Goal: Task Accomplishment & Management: Manage account settings

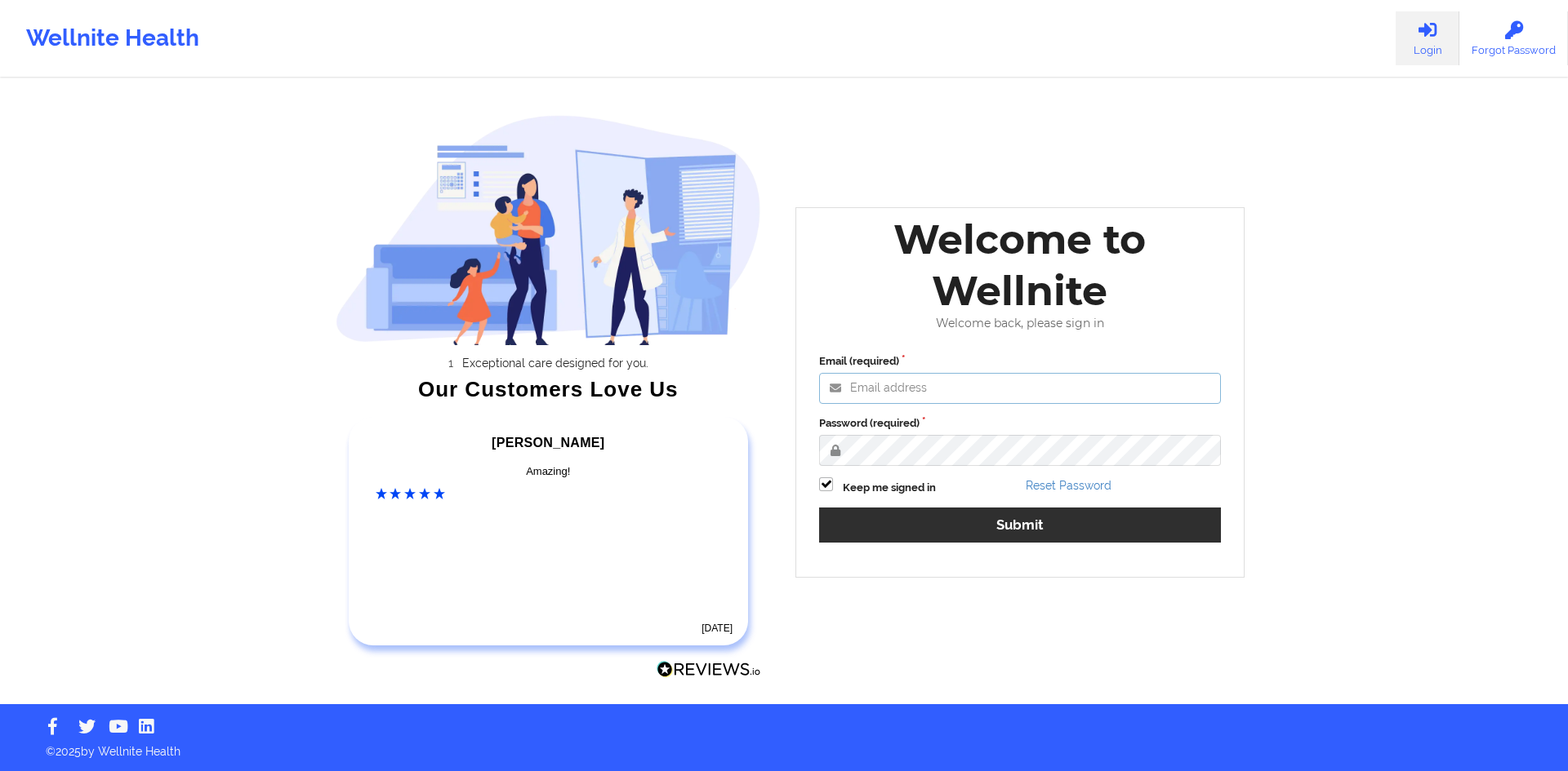
type input "[EMAIL_ADDRESS][DOMAIN_NAME]"
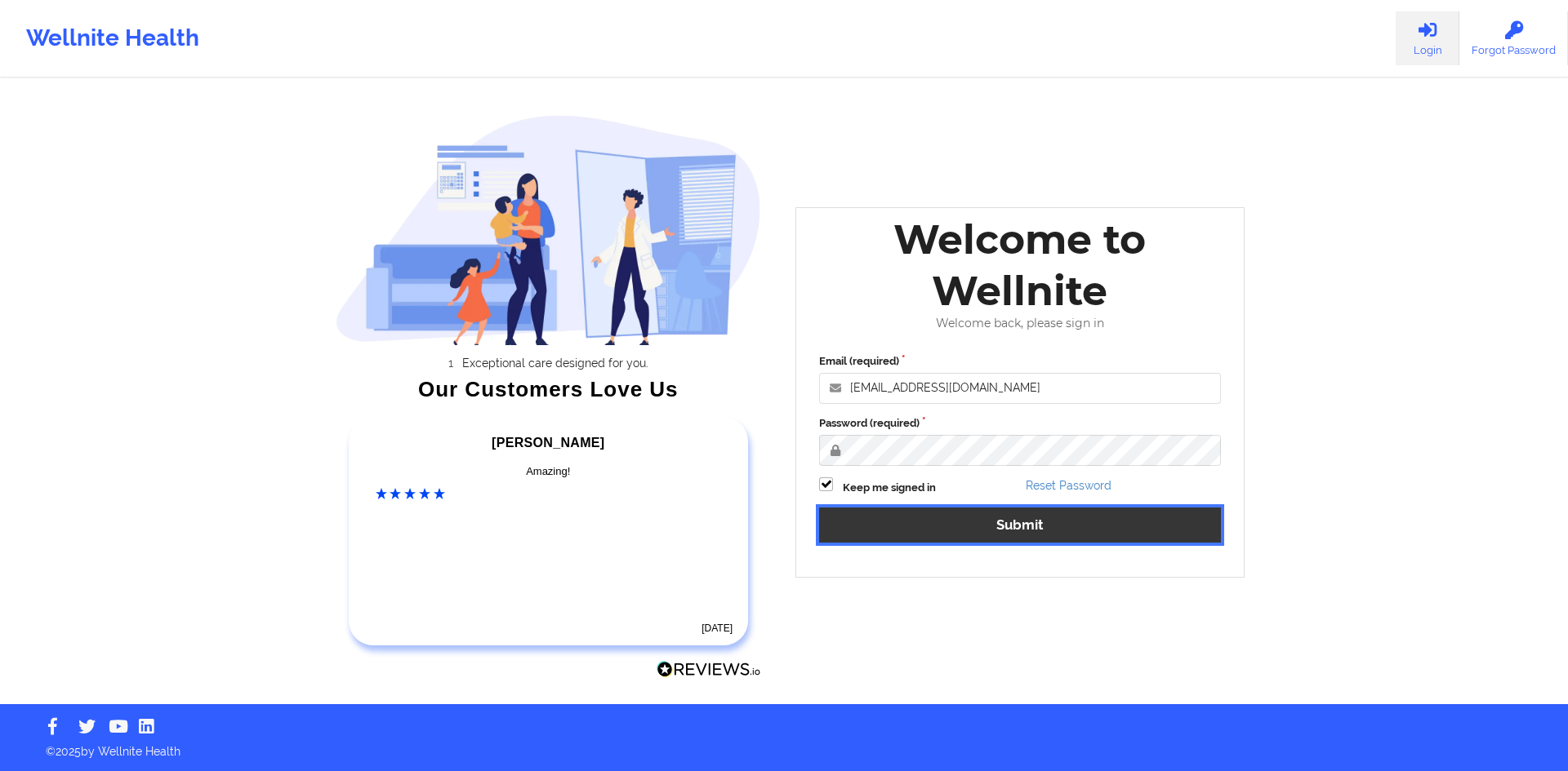
click at [1040, 537] on button "Submit" at bounding box center [1020, 525] width 402 height 35
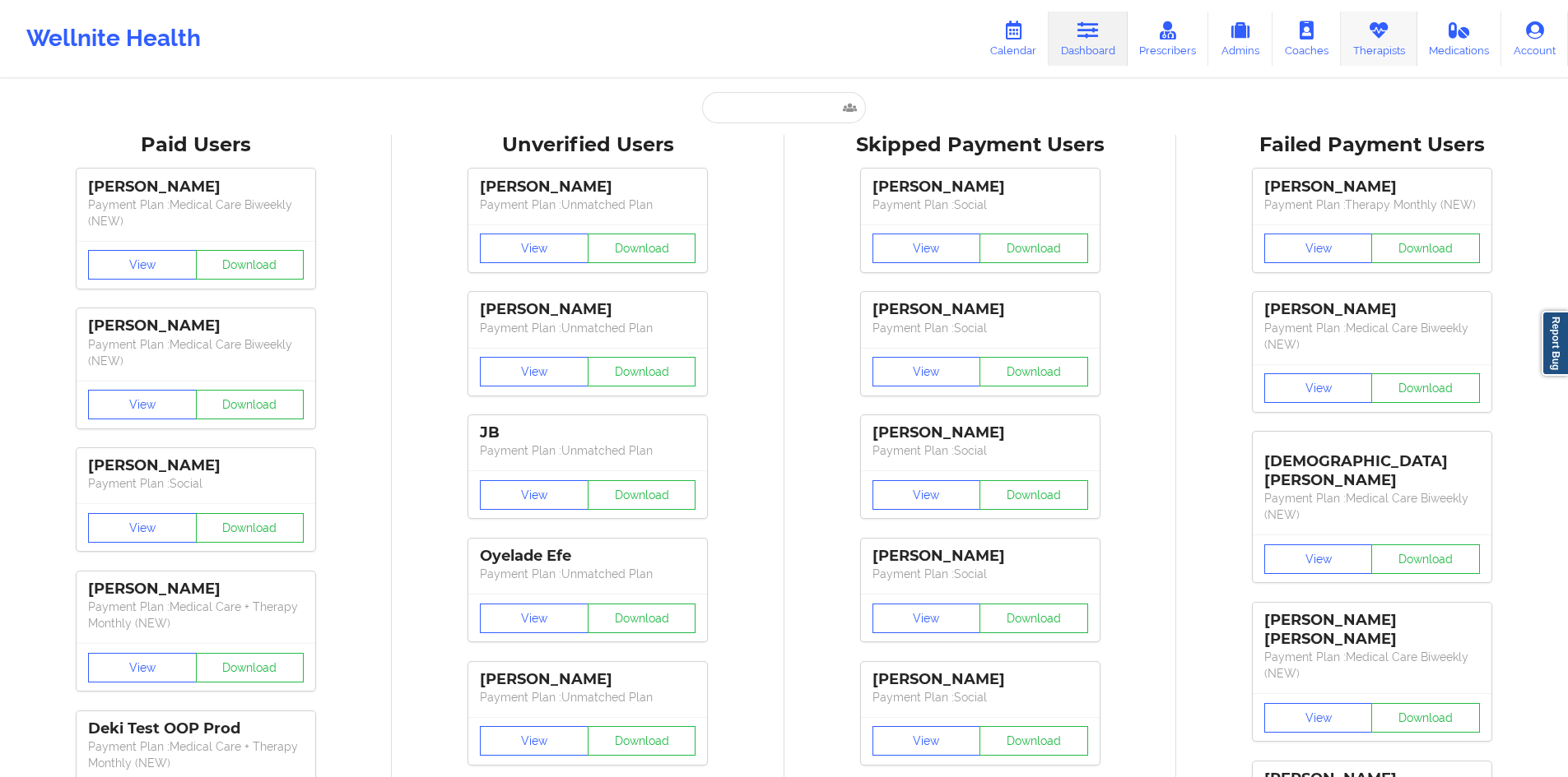
click at [1353, 25] on link "Therapists" at bounding box center [1379, 38] width 77 height 54
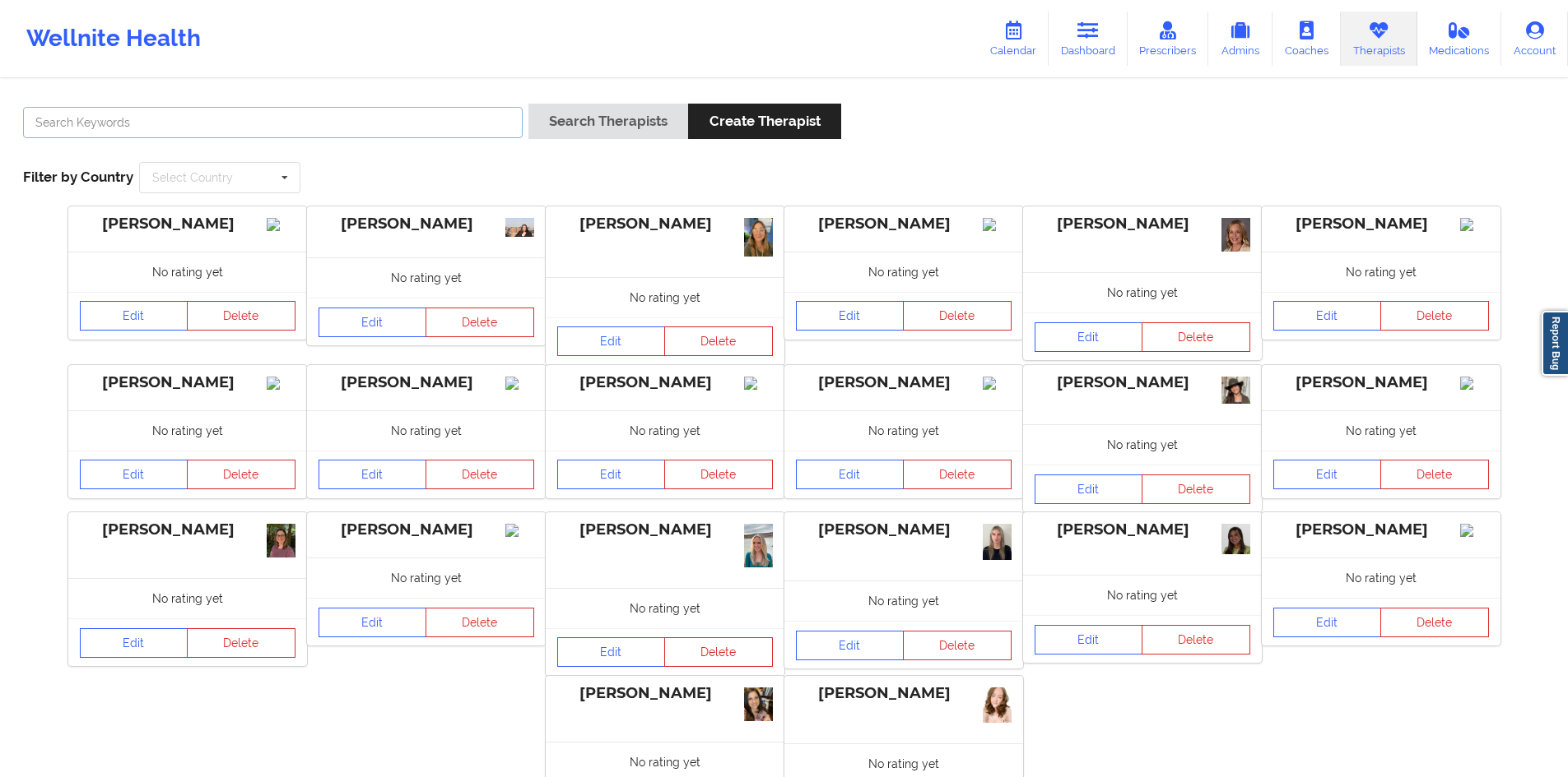
click at [358, 116] on input "text" at bounding box center [272, 122] width 500 height 31
click at [398, 116] on input "text" at bounding box center [272, 122] width 500 height 31
paste input "[PERSON_NAME]"
type input "[PERSON_NAME]"
click at [528, 103] on button "Search Therapists" at bounding box center [608, 121] width 160 height 35
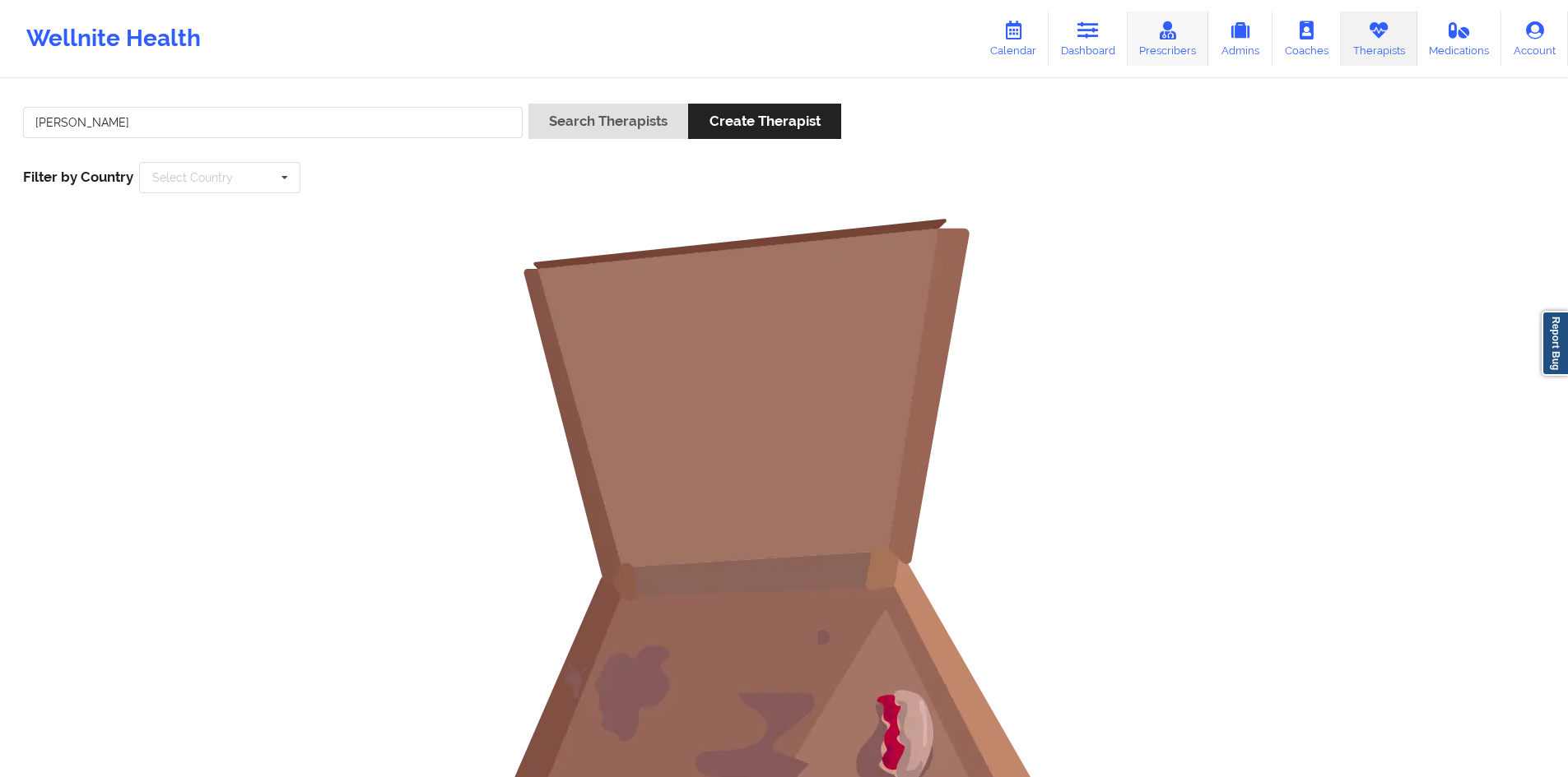
click at [1177, 29] on icon at bounding box center [1167, 30] width 21 height 18
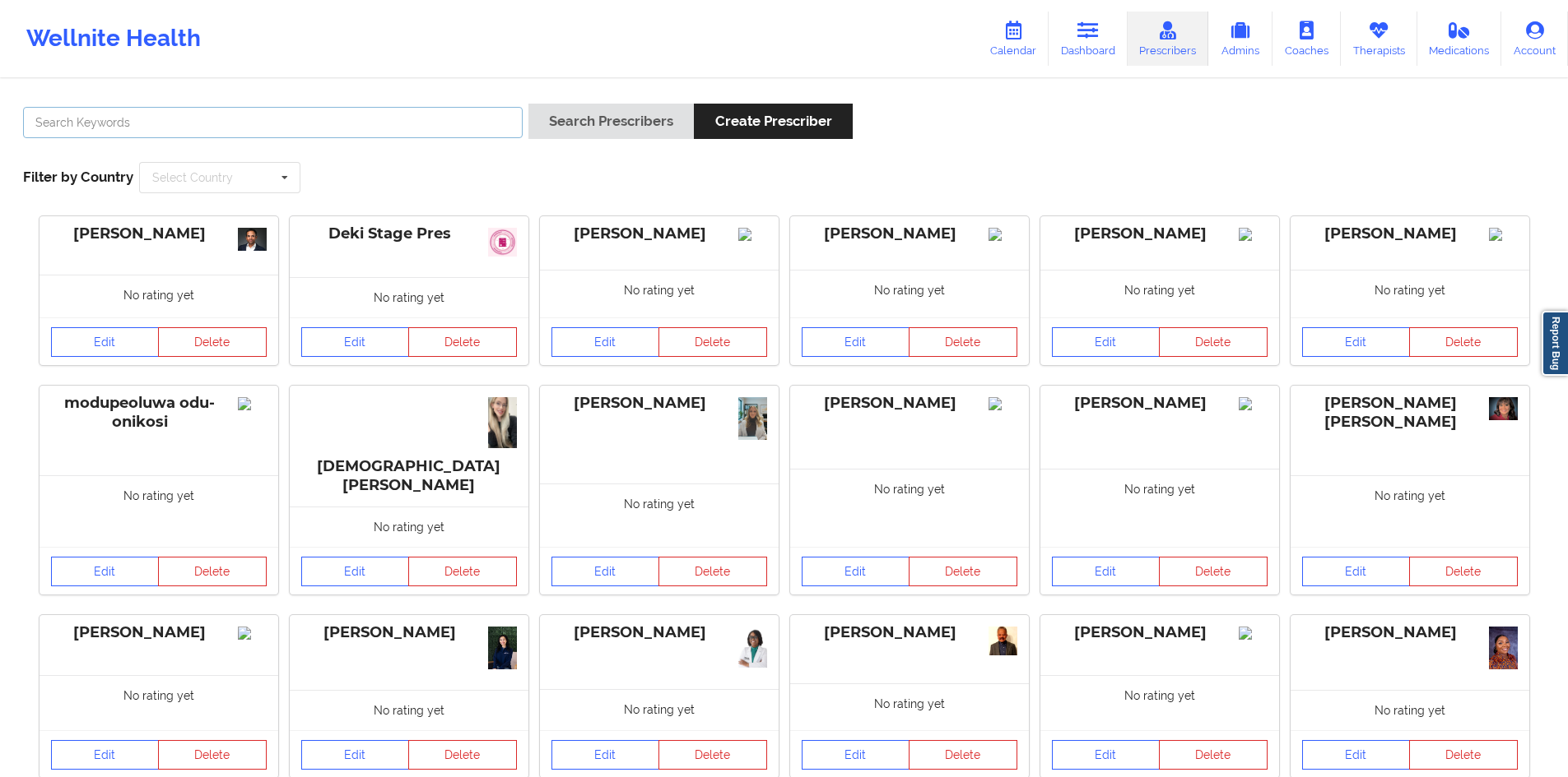
click at [475, 126] on input "text" at bounding box center [272, 122] width 500 height 31
paste input "[PERSON_NAME]"
type input "[PERSON_NAME]"
click at [528, 103] on button "Search Prescribers" at bounding box center [610, 121] width 165 height 35
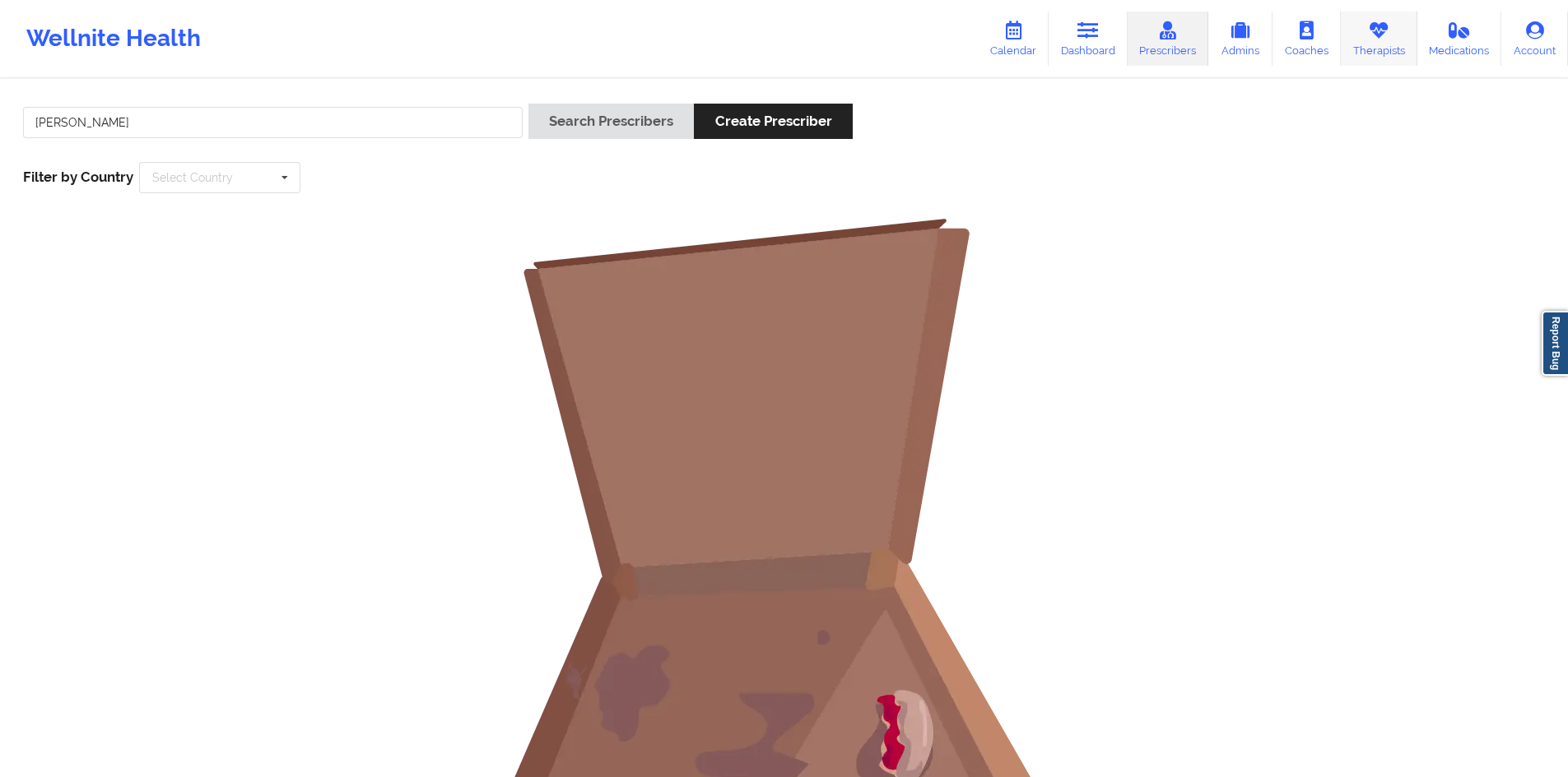
click at [1391, 38] on link "Therapists" at bounding box center [1379, 38] width 77 height 54
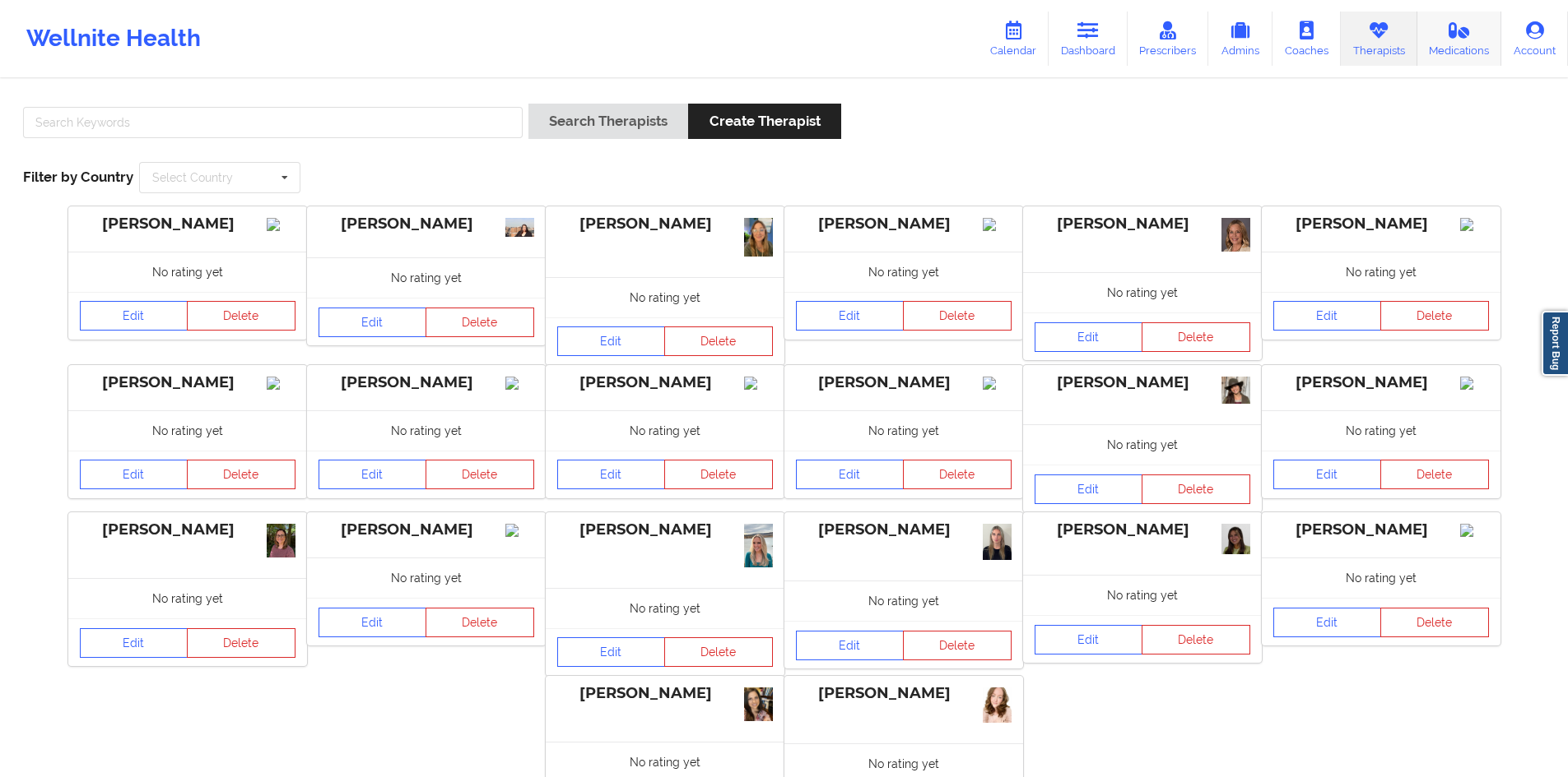
click at [1444, 30] on link "Medications" at bounding box center [1459, 38] width 85 height 54
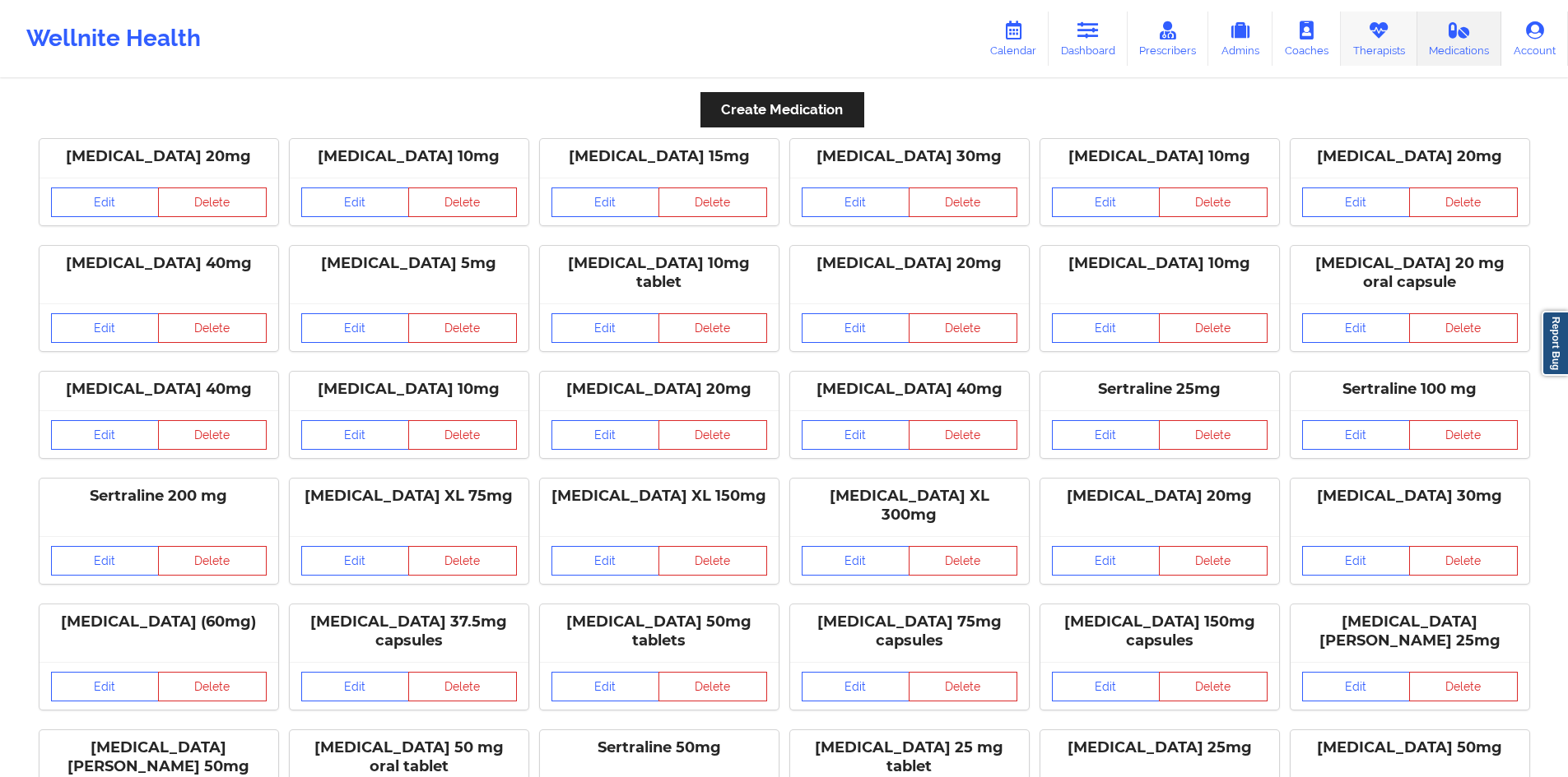
click at [1380, 30] on icon at bounding box center [1379, 30] width 21 height 18
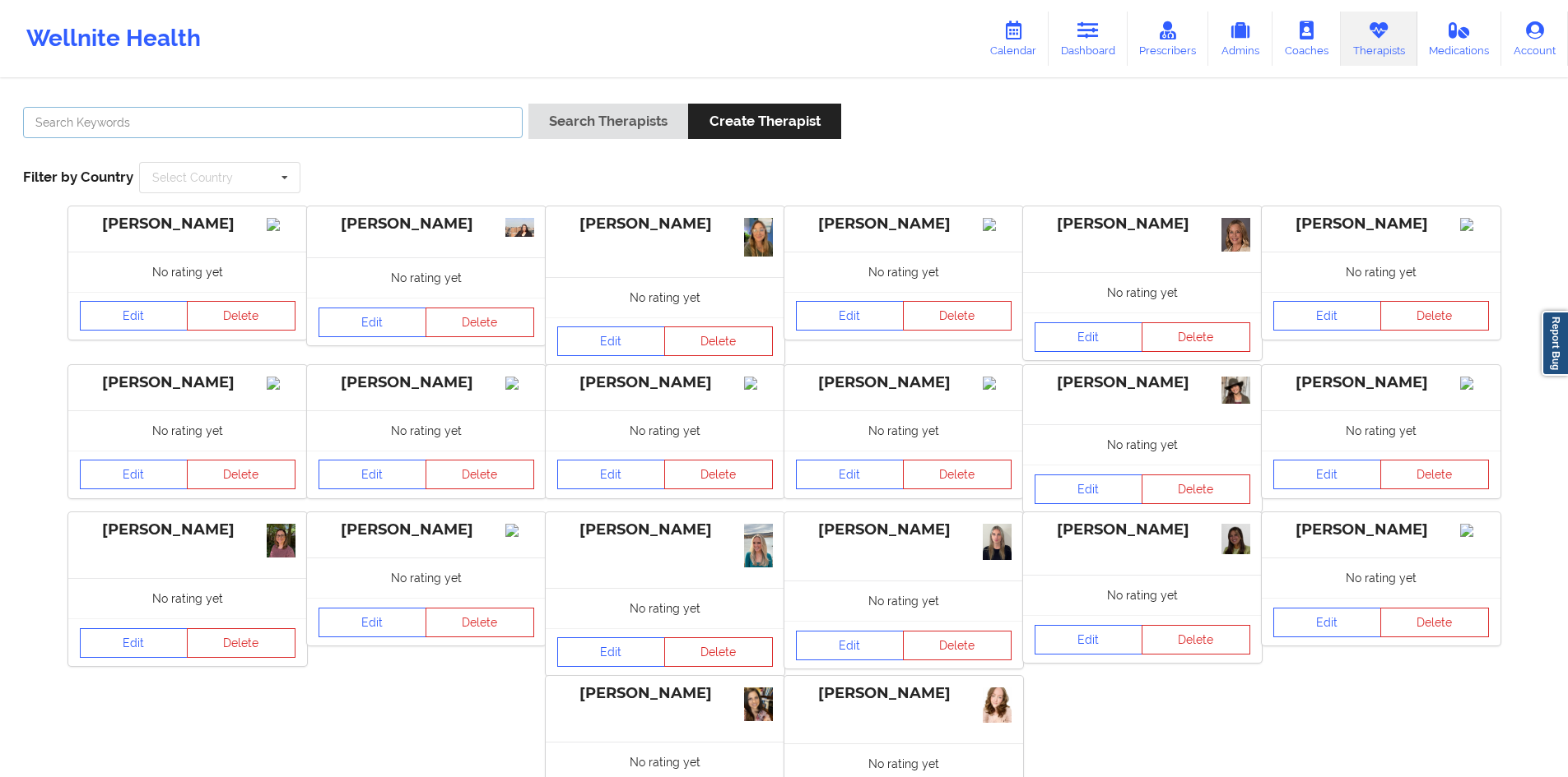
click at [315, 130] on input "text" at bounding box center [272, 122] width 500 height 31
click at [528, 103] on button "Search Therapists" at bounding box center [608, 121] width 160 height 35
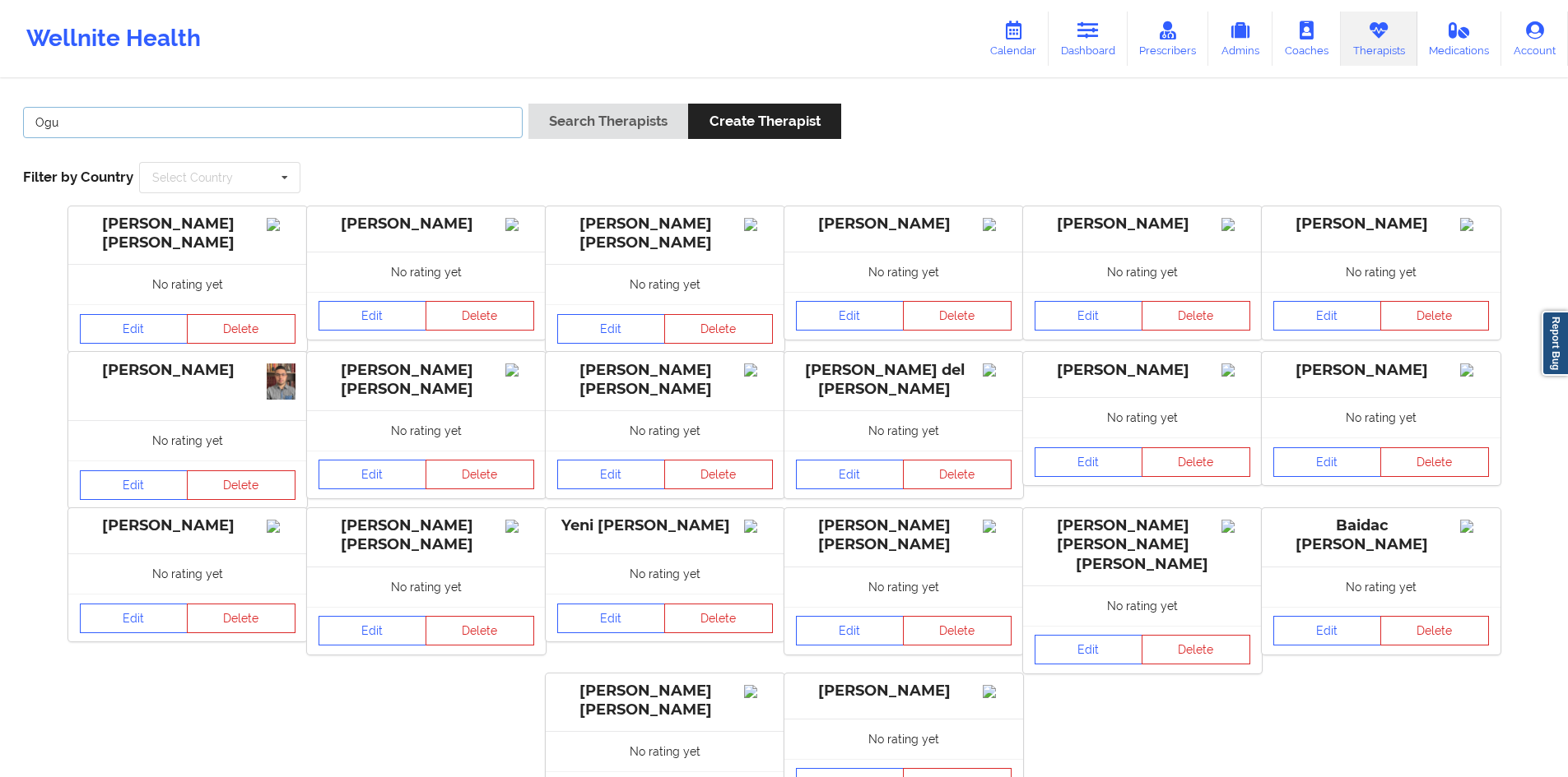
paste input "[PERSON_NAME]"
type input "[PERSON_NAME]"
click at [528, 103] on button "Search Therapists" at bounding box center [608, 121] width 160 height 35
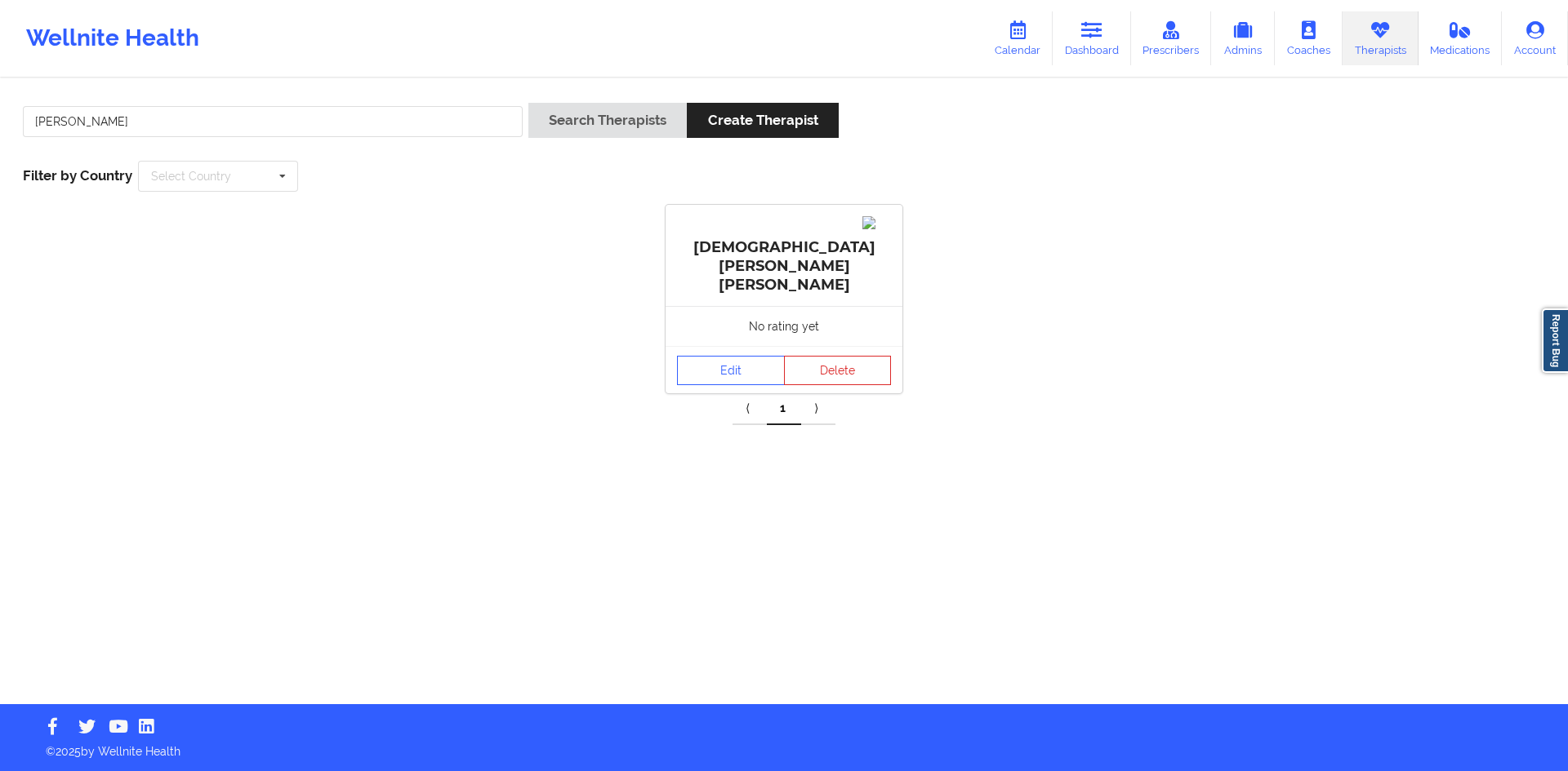
click at [946, 374] on div "[PERSON_NAME] [PERSON_NAME] No rating yet Edit Delete ⟨ 1 ⟩" at bounding box center [784, 315] width 1545 height 220
click at [1178, 32] on icon at bounding box center [1171, 30] width 21 height 18
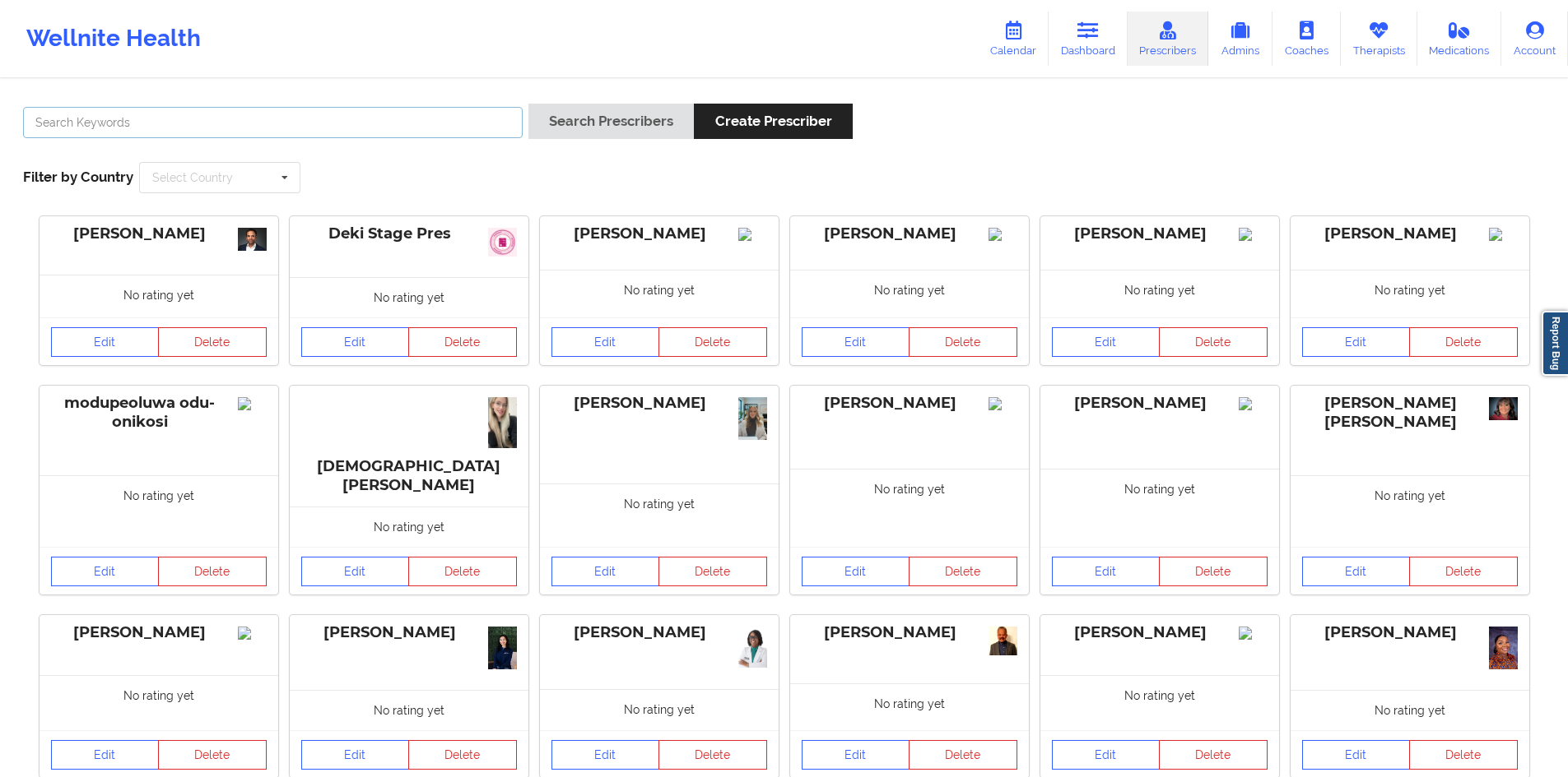
click at [272, 131] on input "text" at bounding box center [272, 122] width 500 height 31
paste input "[PERSON_NAME]"
type input "[PERSON_NAME]"
click at [630, 121] on button "Search Prescribers" at bounding box center [610, 121] width 165 height 35
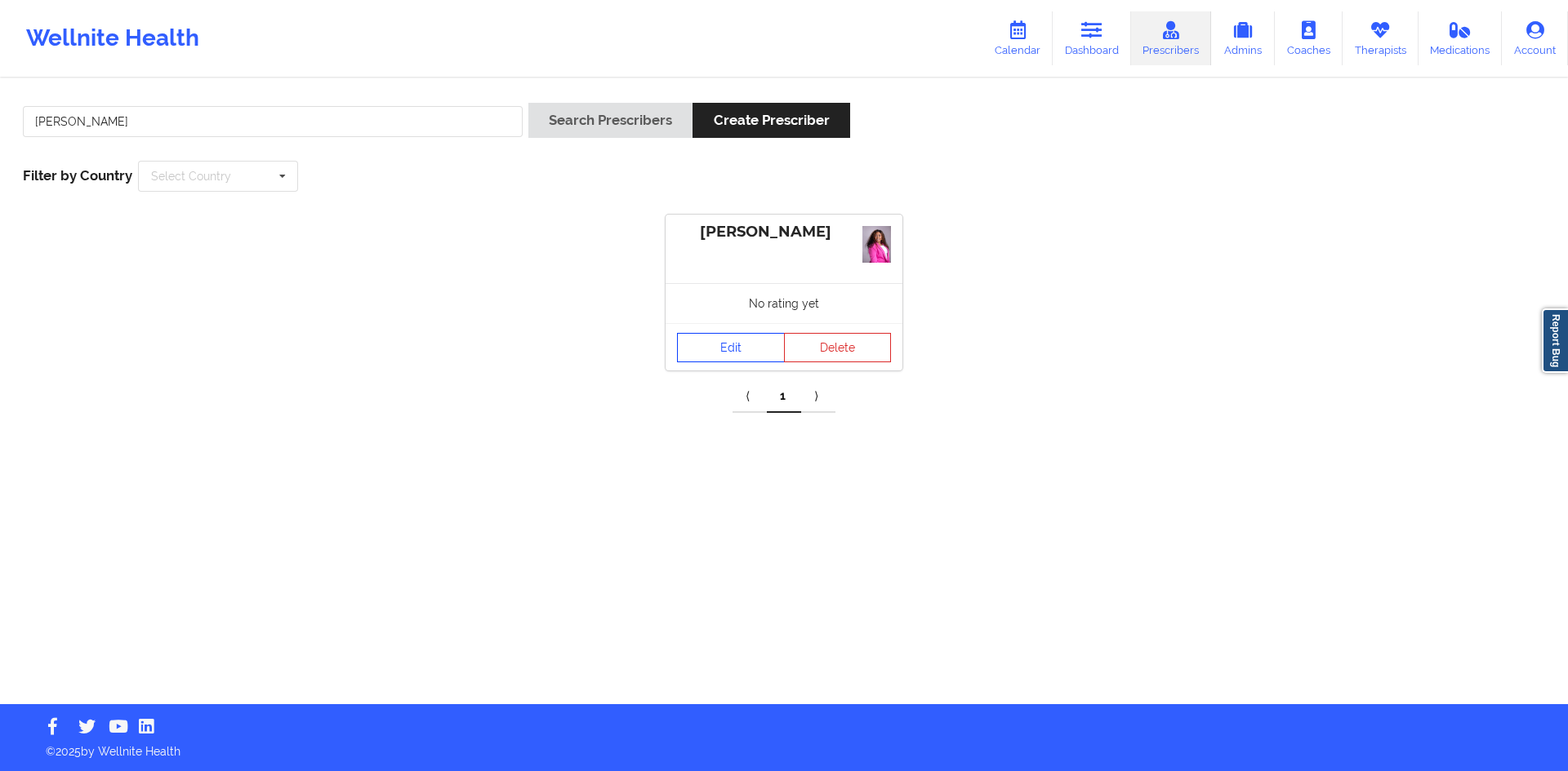
click at [729, 355] on link "Edit" at bounding box center [730, 348] width 108 height 30
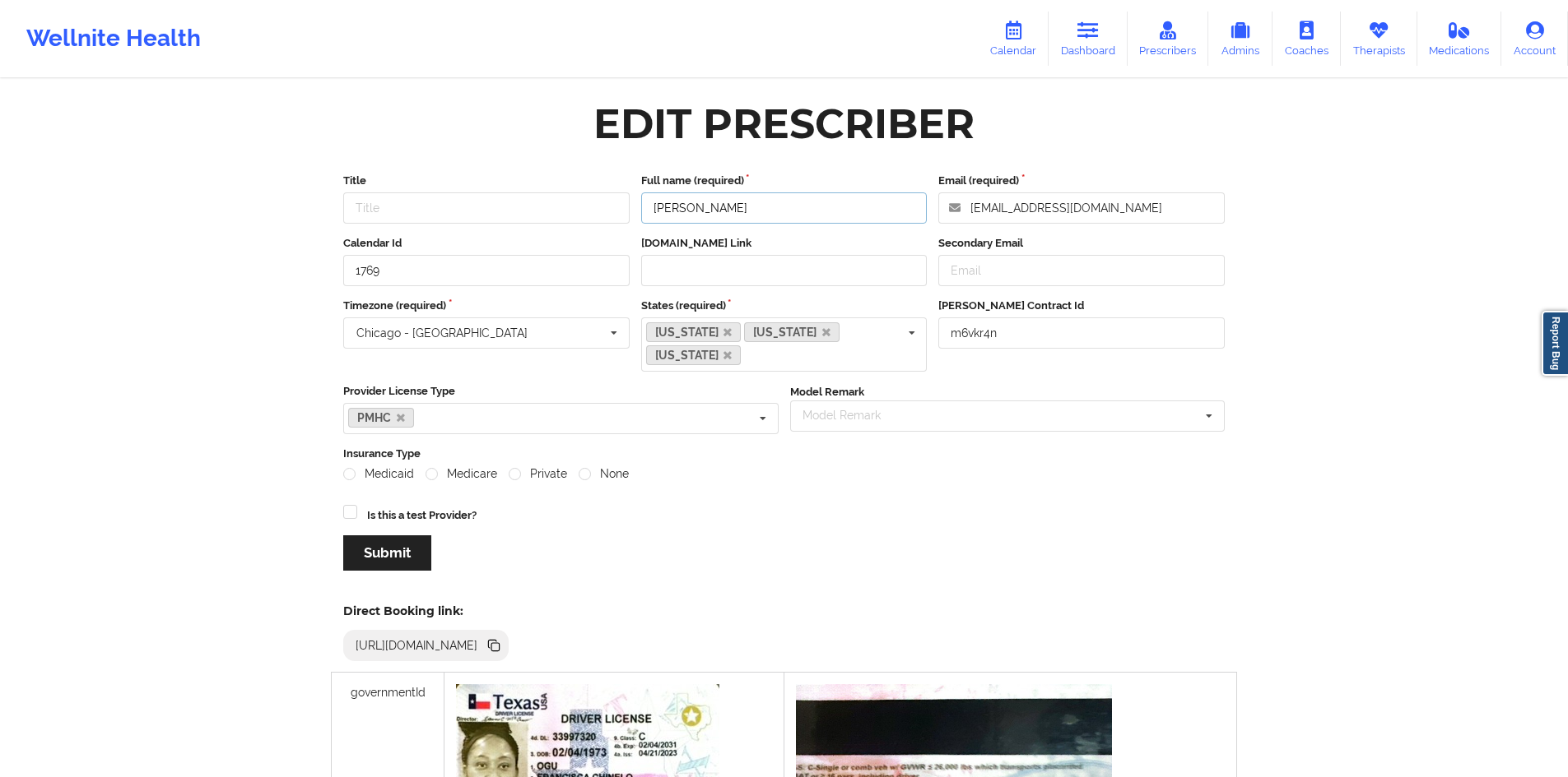
click at [801, 214] on input "[PERSON_NAME]" at bounding box center [784, 208] width 287 height 31
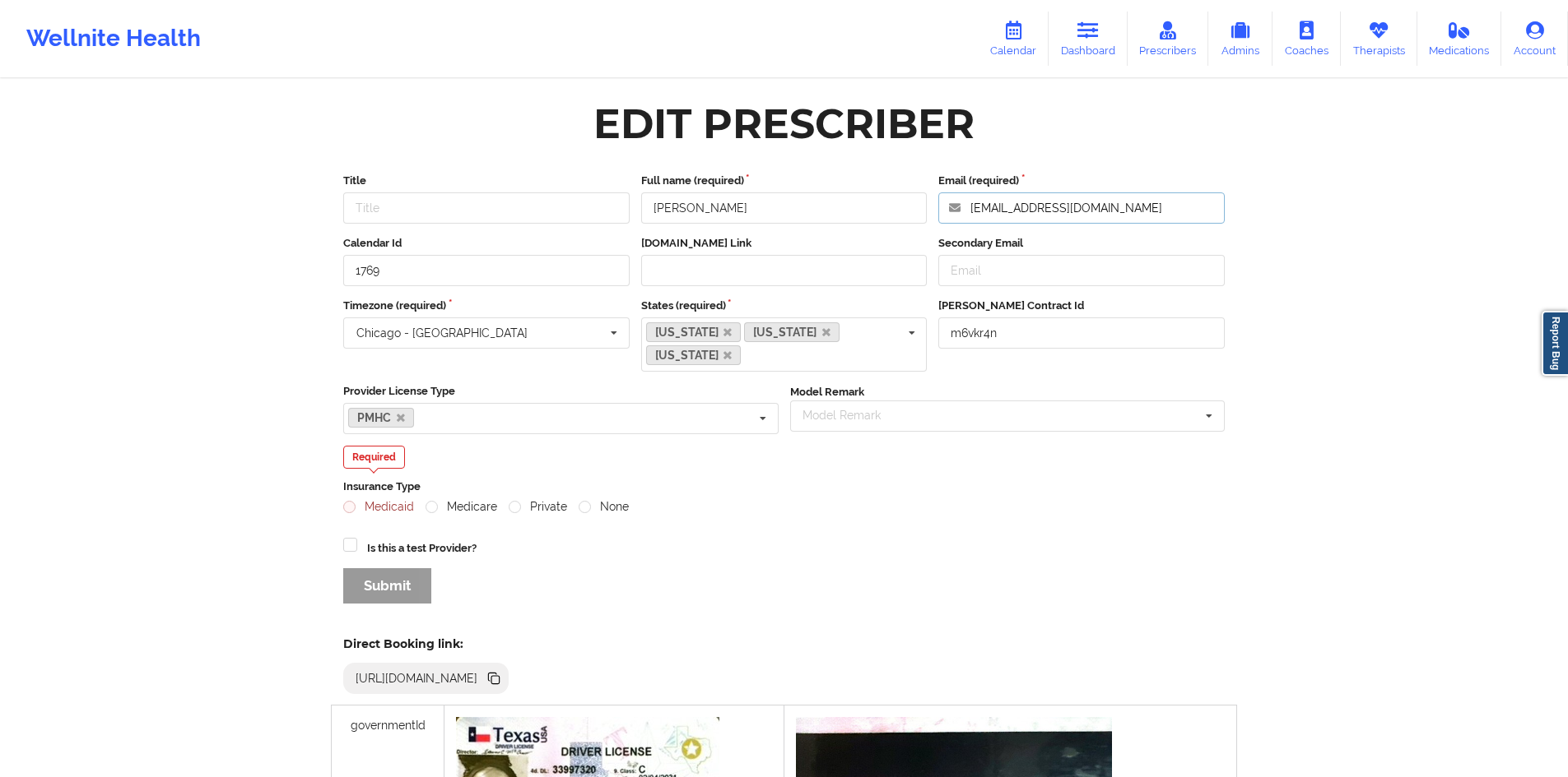
click at [1130, 208] on input "[EMAIL_ADDRESS][DOMAIN_NAME]" at bounding box center [1082, 208] width 287 height 31
click at [1133, 110] on div "Edit Prescriber" at bounding box center [784, 124] width 905 height 52
click at [153, 42] on div "Wellnite Health" at bounding box center [113, 39] width 227 height 65
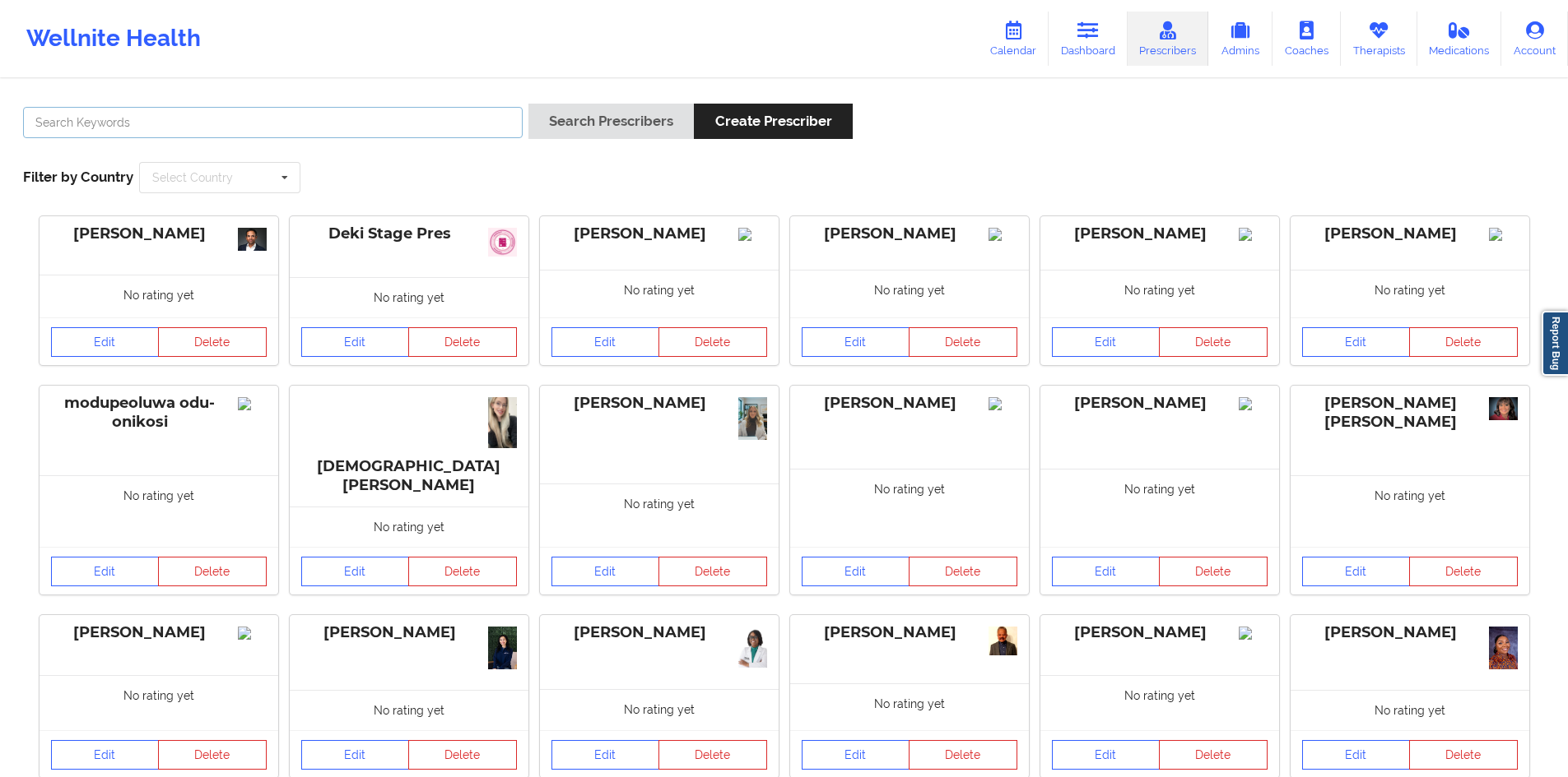
click at [363, 121] on input "text" at bounding box center [272, 122] width 500 height 31
type input "[PERSON_NAME]"
click at [528, 103] on button "Search Prescribers" at bounding box center [610, 121] width 165 height 35
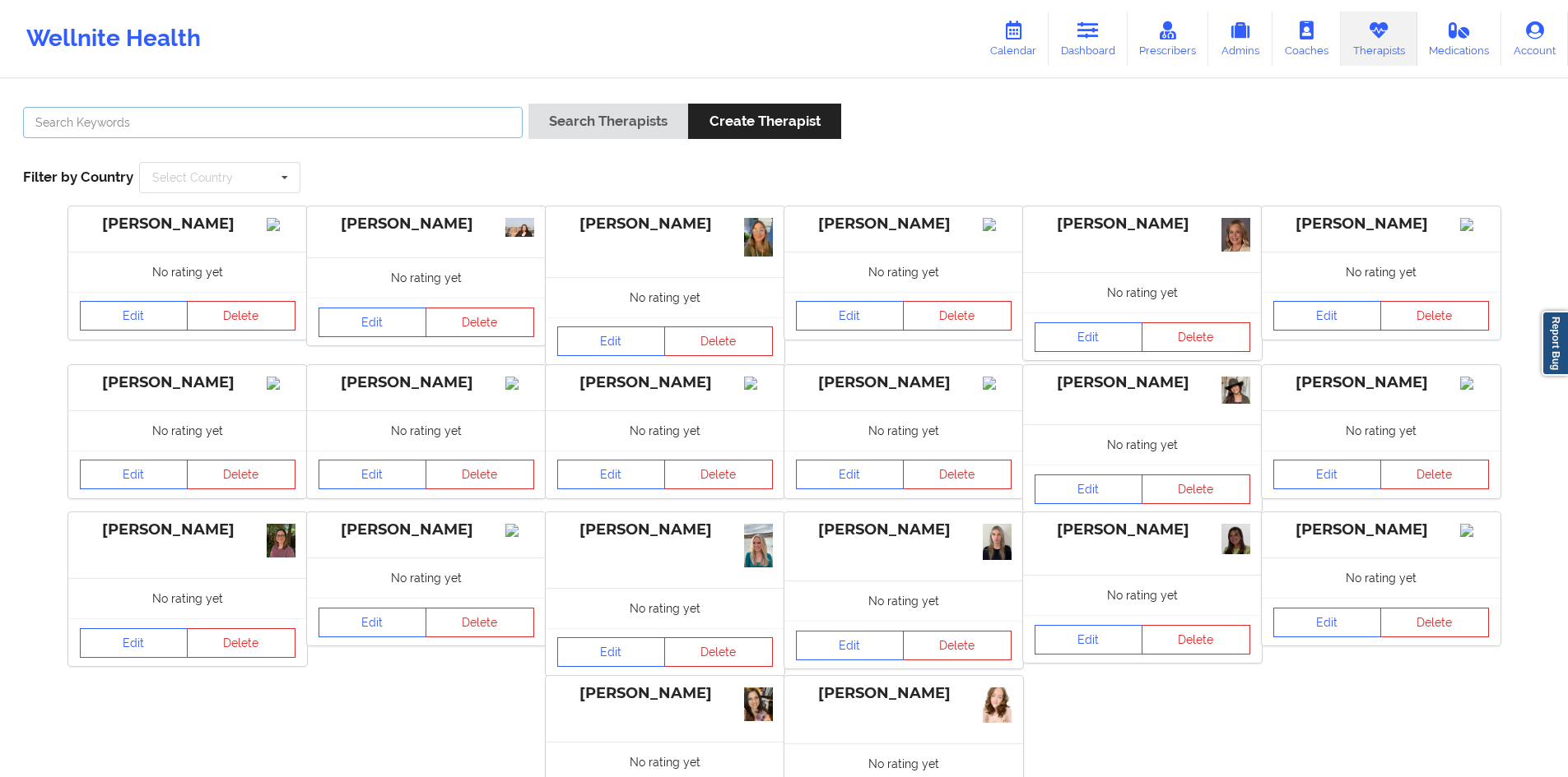
click at [178, 123] on input "text" at bounding box center [272, 122] width 500 height 31
type input "[PERSON_NAME]"
click at [528, 103] on button "Search Therapists" at bounding box center [608, 121] width 160 height 35
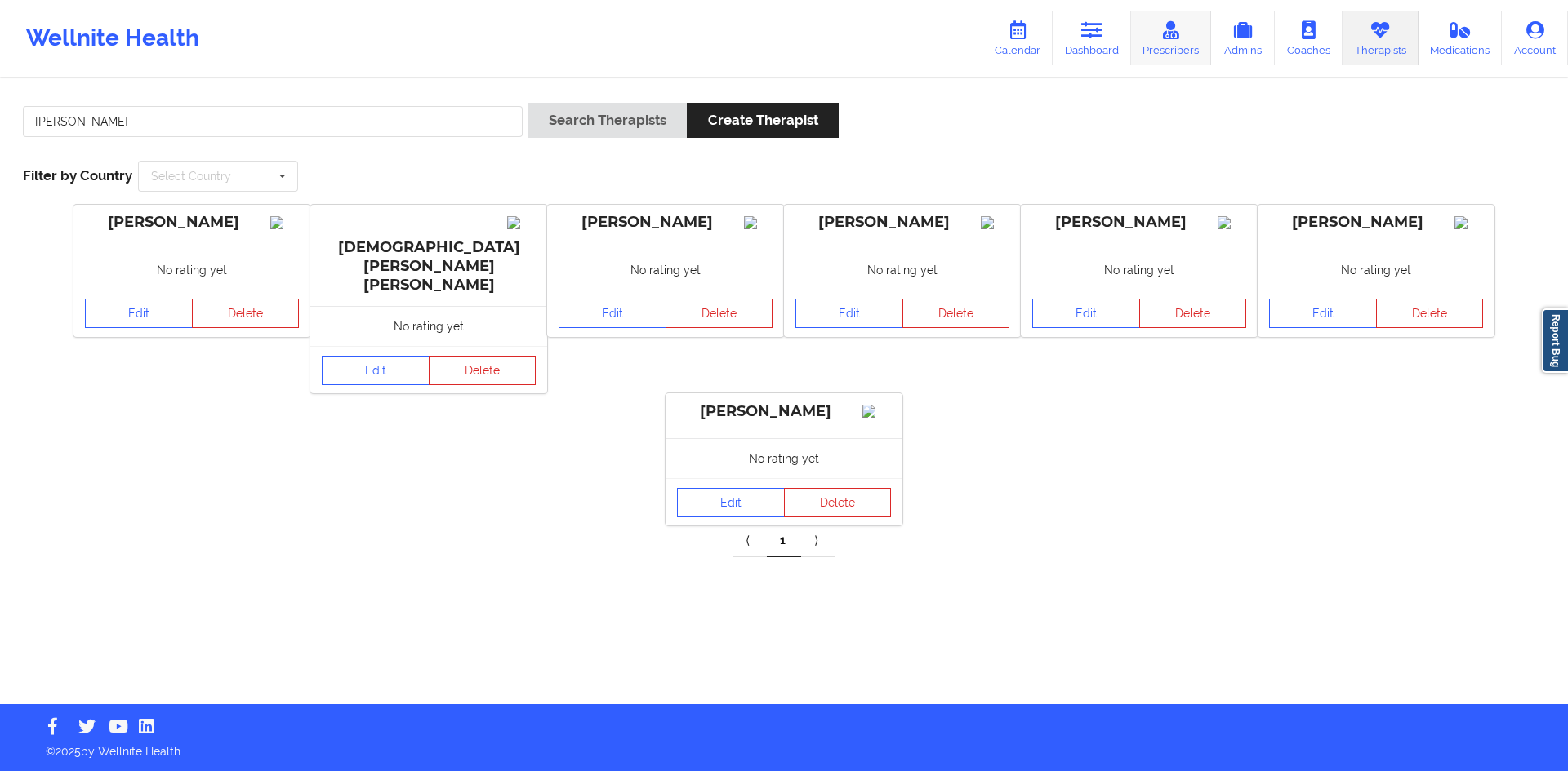
click at [1192, 24] on link "Prescribers" at bounding box center [1171, 38] width 81 height 54
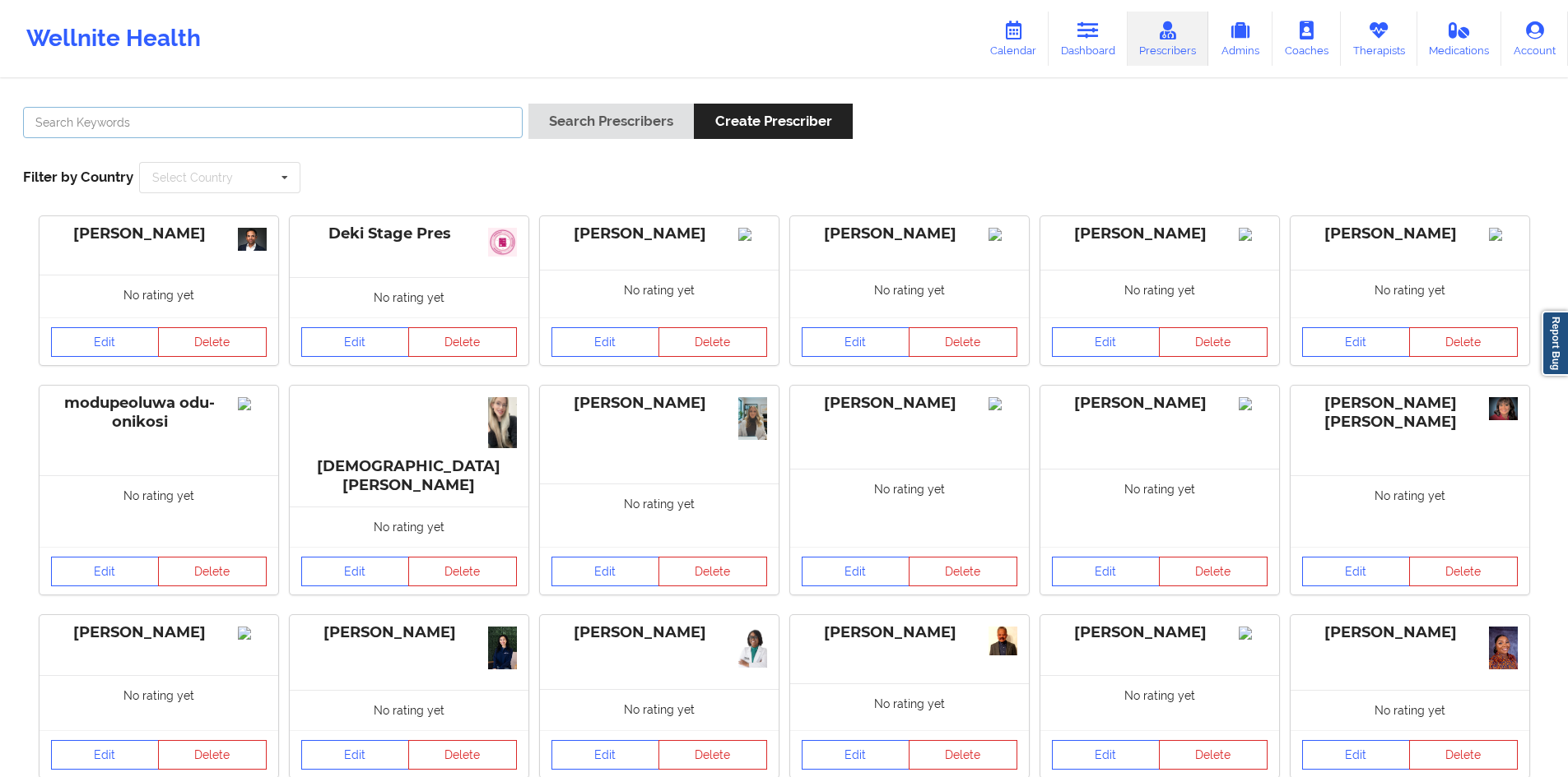
click at [413, 115] on input "text" at bounding box center [272, 122] width 500 height 31
type input "[PERSON_NAME]"
click at [624, 125] on button "Search Prescribers" at bounding box center [610, 121] width 165 height 35
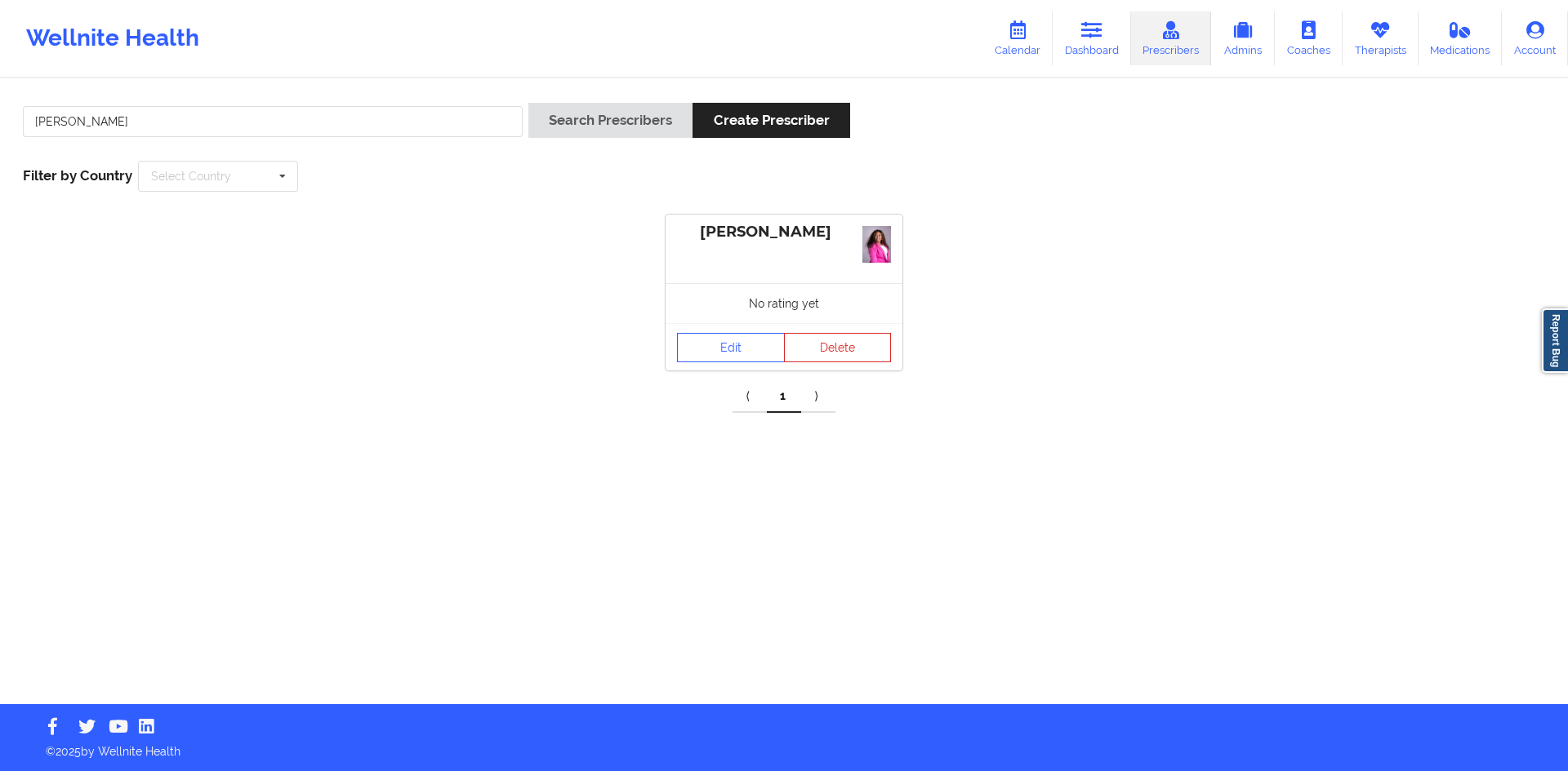
click at [577, 378] on div "[PERSON_NAME] No rating yet Edit Delete ⟨ 1 ⟩" at bounding box center [784, 309] width 1545 height 208
click at [735, 342] on link "Edit" at bounding box center [730, 348] width 108 height 30
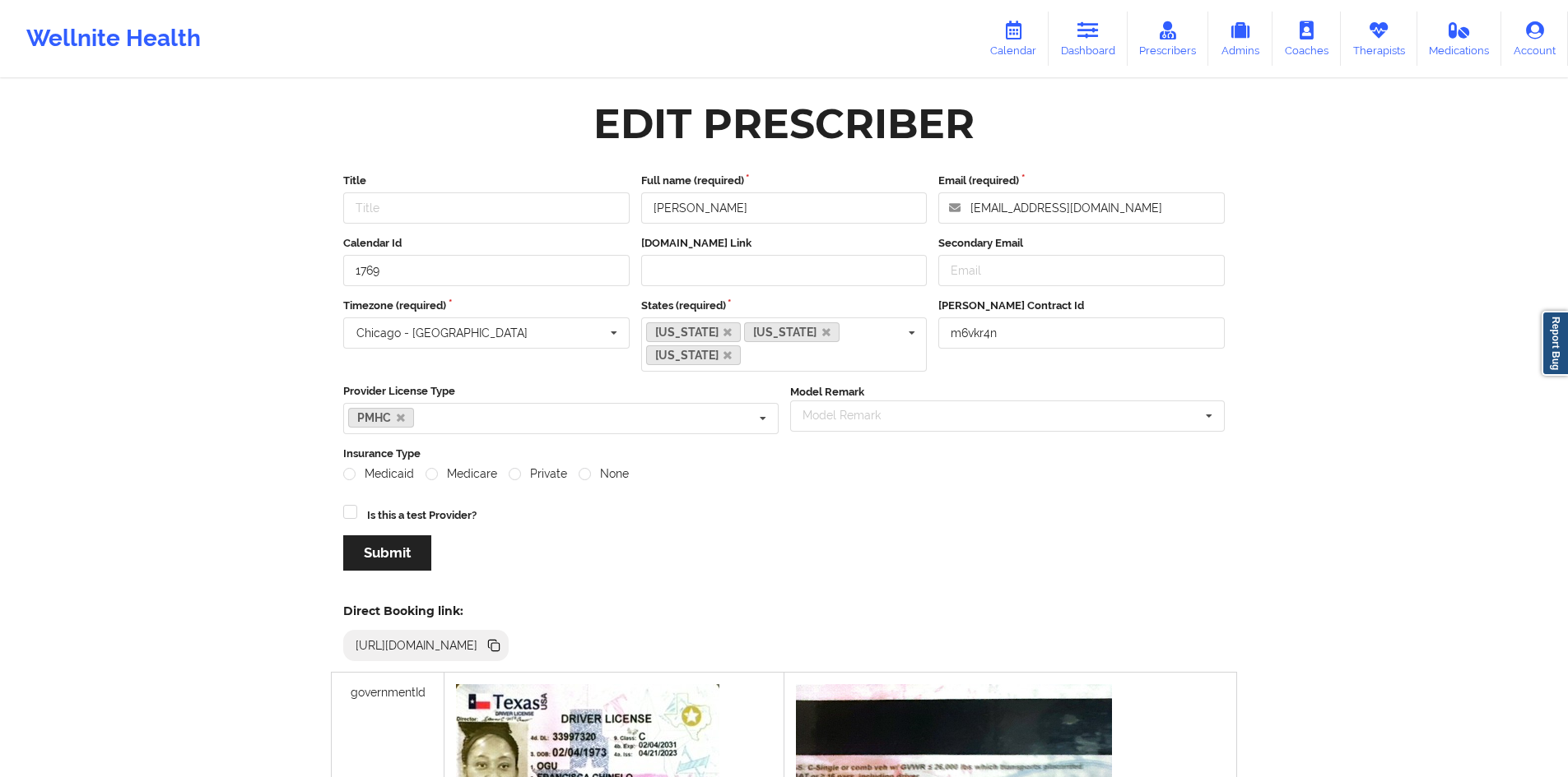
click at [1157, 156] on div "Edit Prescriber Title Full name (required) [PERSON_NAME] Email (required) [EMAI…" at bounding box center [784, 663] width 928 height 1143
